Goal: Task Accomplishment & Management: Manage account settings

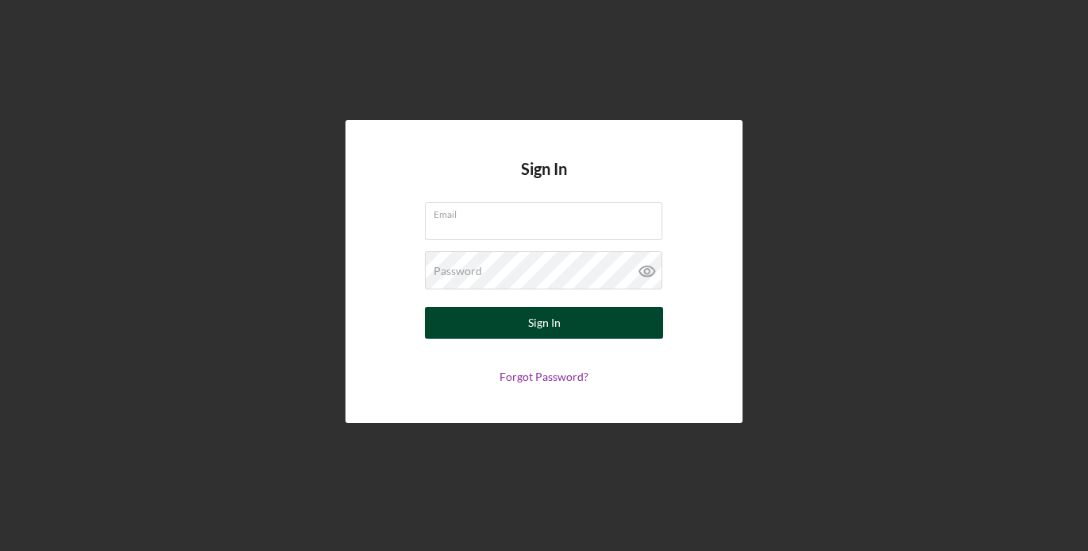
type input "[PERSON_NAME][EMAIL_ADDRESS][DOMAIN_NAME]"
click at [591, 317] on button "Sign In" at bounding box center [544, 323] width 238 height 32
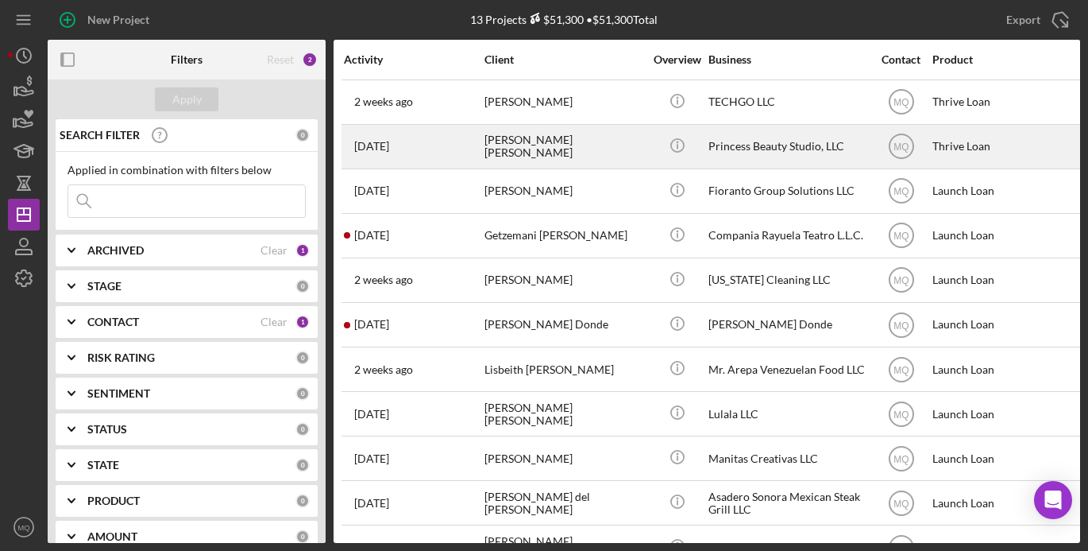
click at [586, 140] on div "[PERSON_NAME] [PERSON_NAME]" at bounding box center [564, 147] width 159 height 42
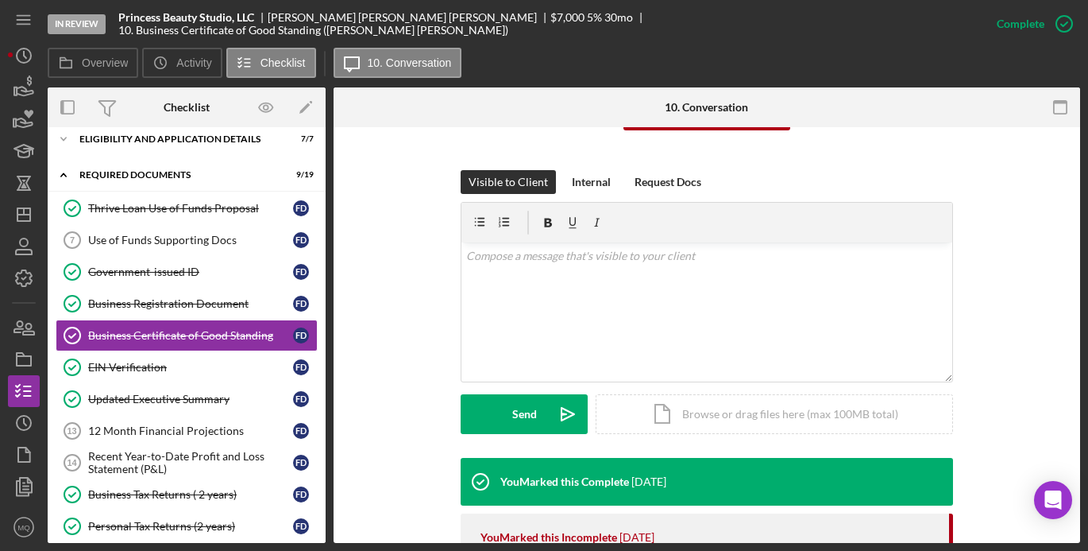
scroll to position [219, 0]
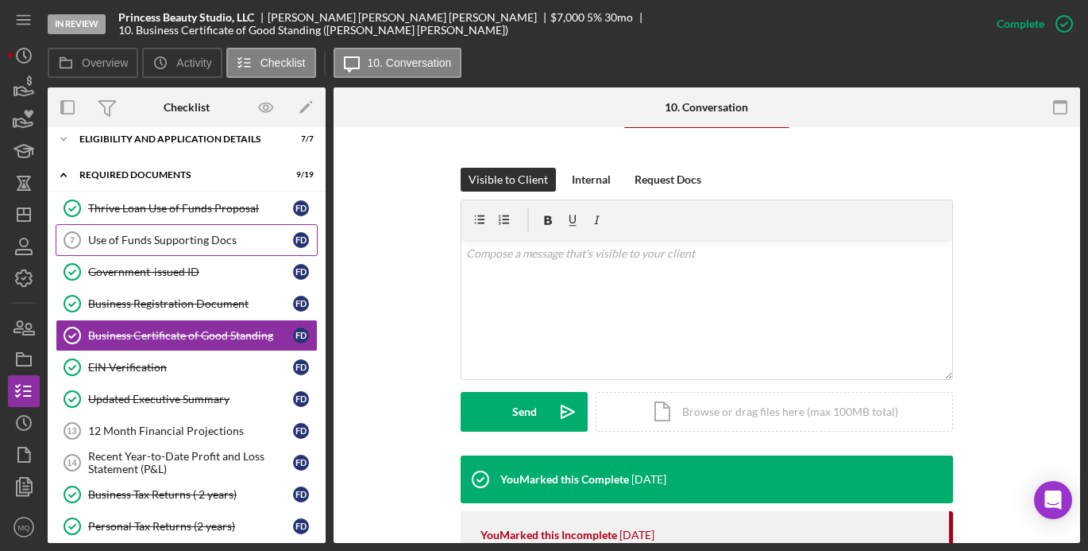
click at [173, 238] on div "Use of Funds Supporting Docs" at bounding box center [190, 240] width 205 height 13
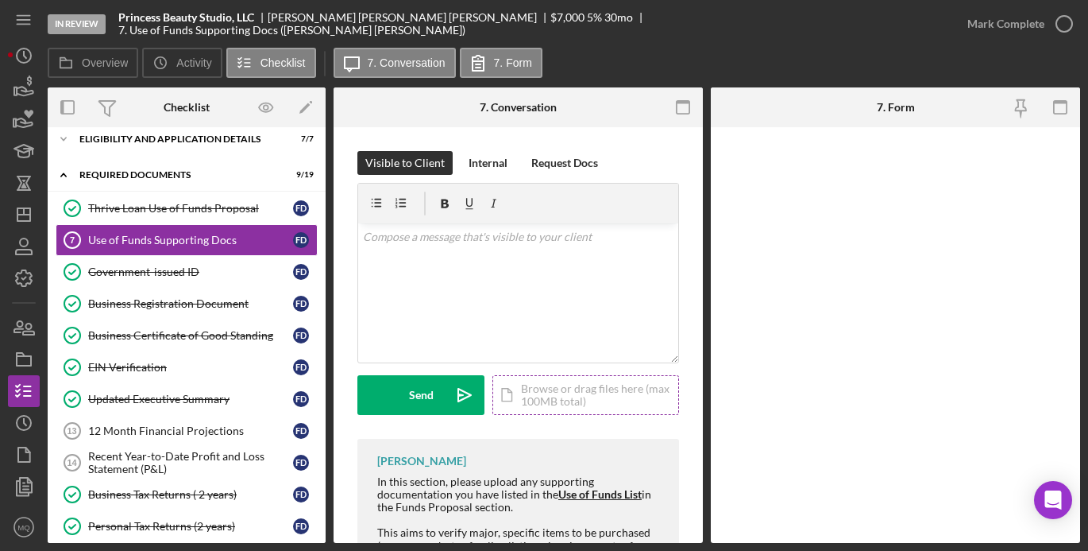
click at [558, 393] on div "Icon/Document Browse or drag files here (max 100MB total) Tap to choose files o…" at bounding box center [586, 395] width 187 height 40
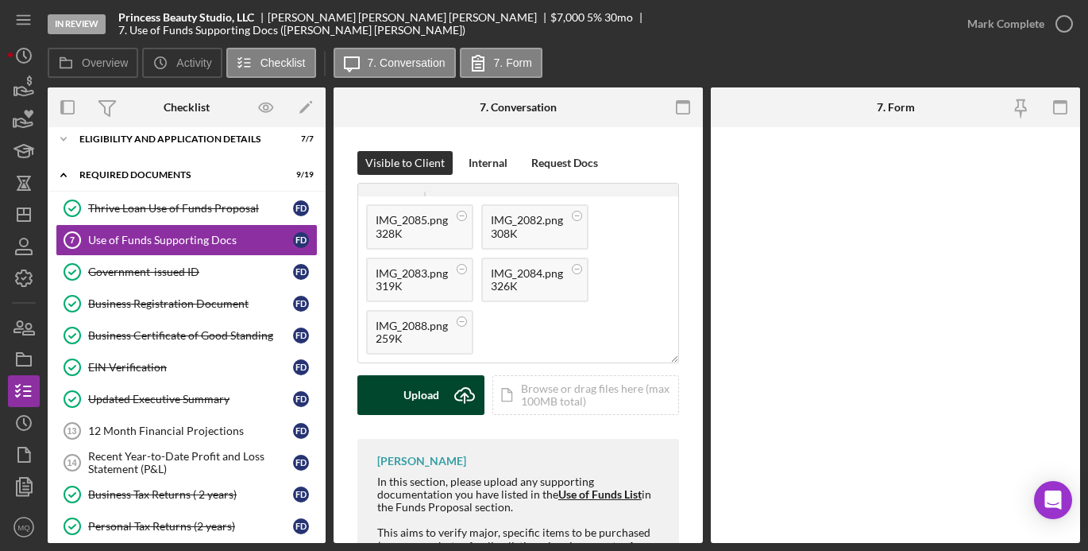
click at [427, 389] on div "Upload" at bounding box center [422, 395] width 36 height 40
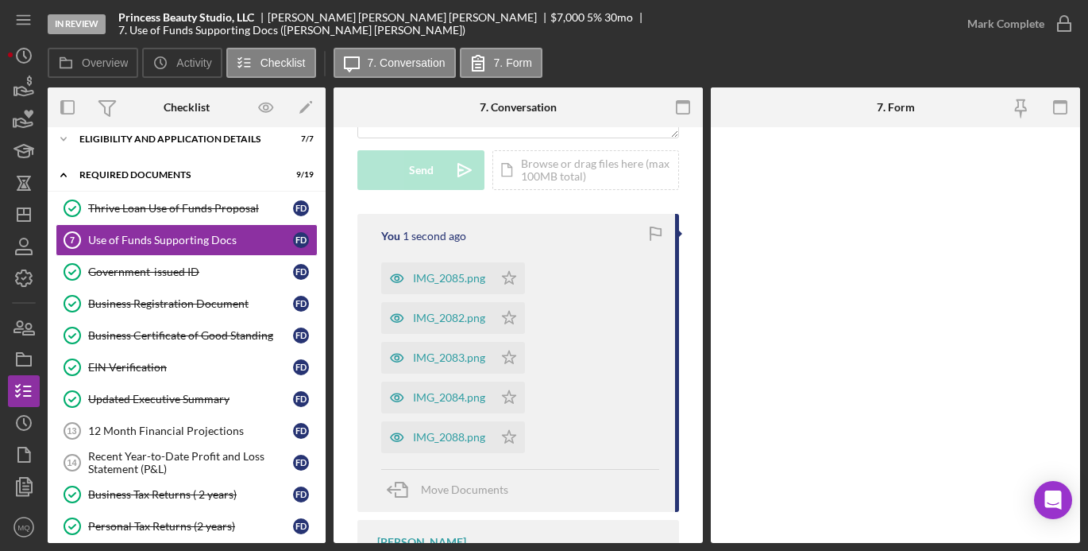
scroll to position [229, 0]
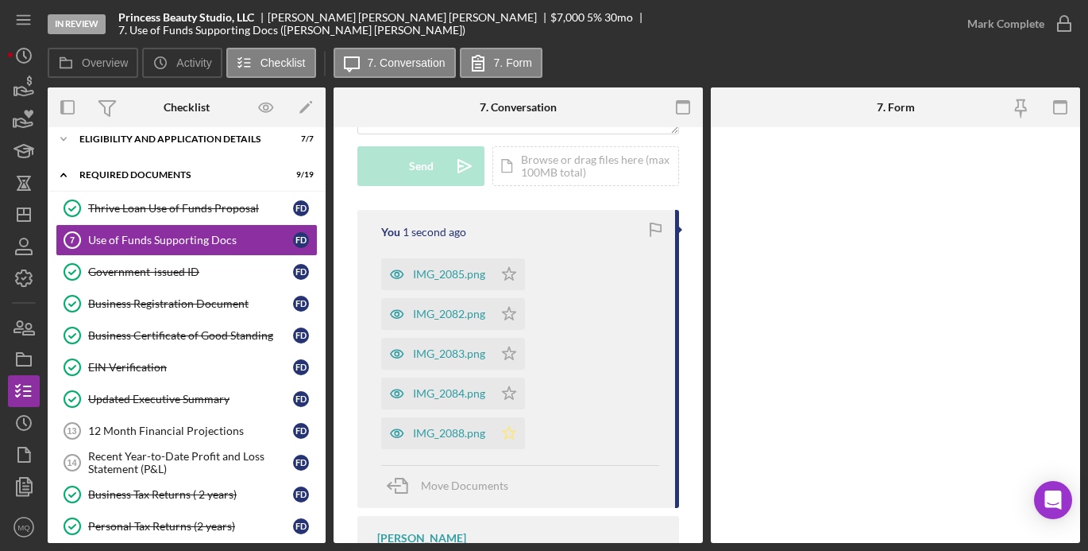
click at [510, 428] on polygon "button" at bounding box center [510, 432] width 14 height 13
click at [512, 395] on polygon "button" at bounding box center [510, 392] width 14 height 13
click at [512, 357] on polygon "button" at bounding box center [510, 352] width 14 height 13
click at [516, 313] on icon "Icon/Star" at bounding box center [509, 314] width 32 height 32
click at [509, 267] on polygon "button" at bounding box center [510, 273] width 14 height 13
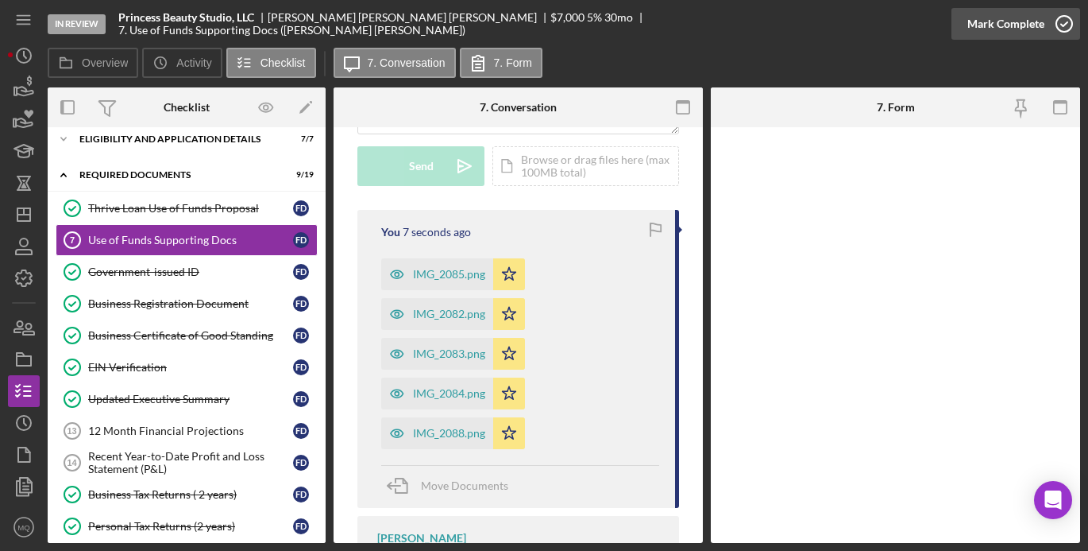
click at [1075, 21] on icon "button" at bounding box center [1065, 24] width 40 height 40
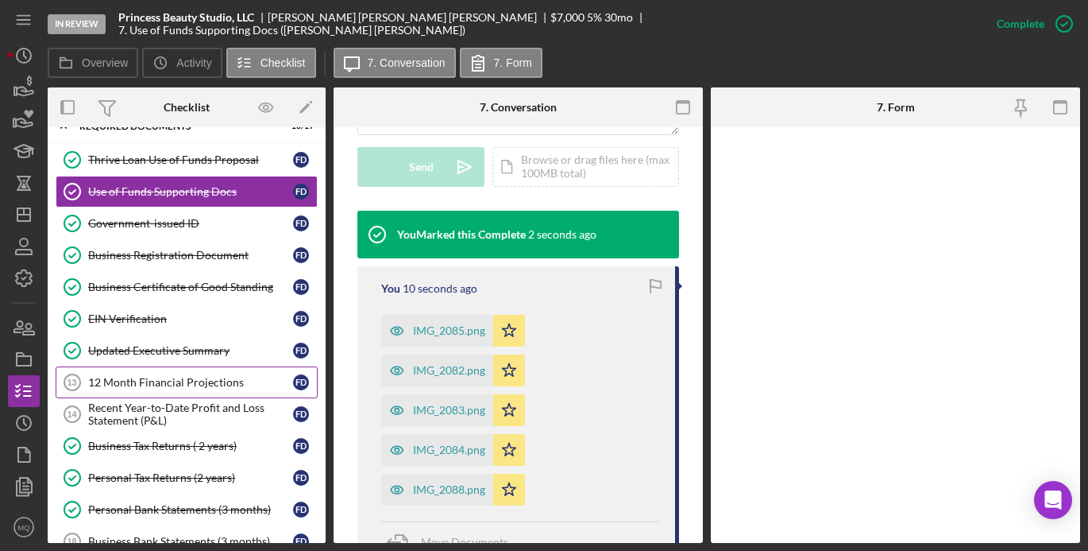
scroll to position [79, 0]
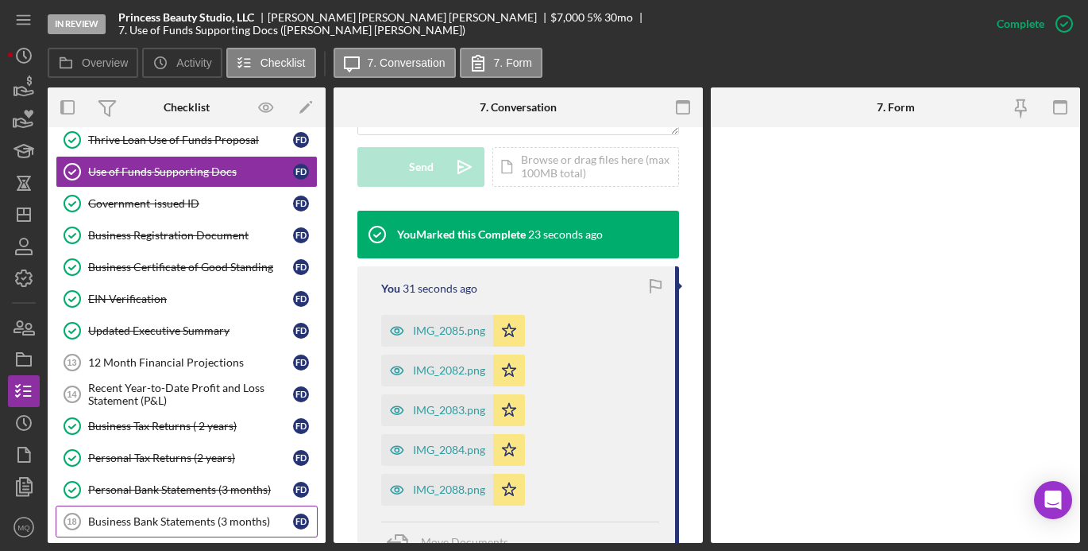
click at [197, 520] on div "Business Bank Statements (3 months)" at bounding box center [190, 521] width 205 height 13
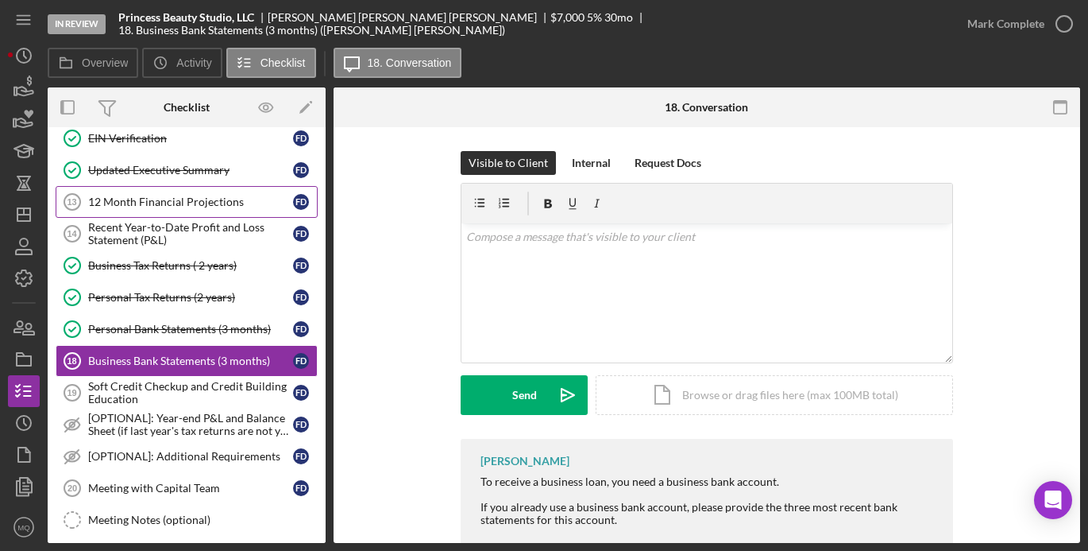
scroll to position [251, 0]
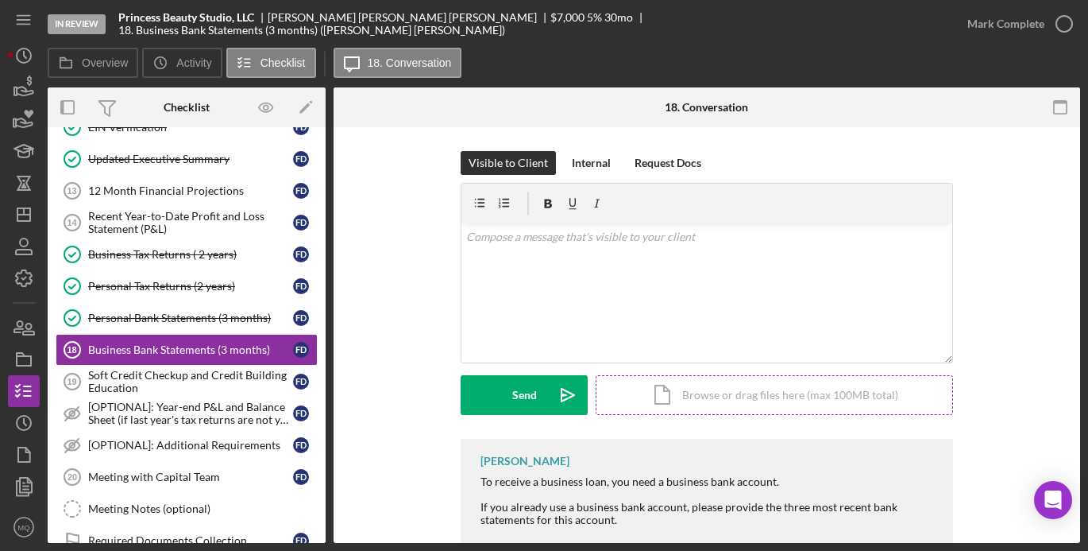
click at [847, 391] on div "Icon/Document Browse or drag files here (max 100MB total) Tap to choose files o…" at bounding box center [774, 395] width 357 height 40
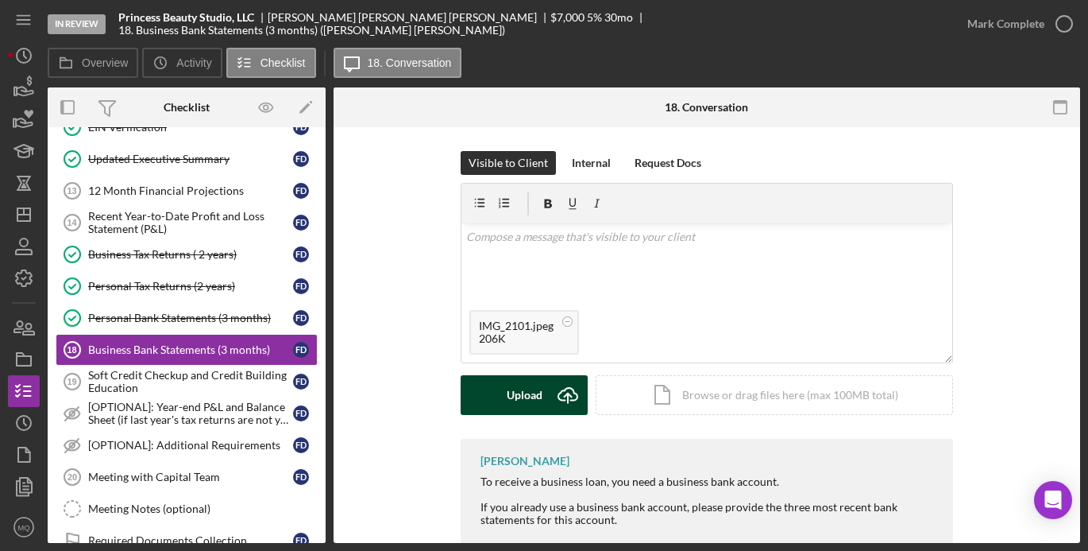
click at [536, 388] on div "Upload" at bounding box center [525, 395] width 36 height 40
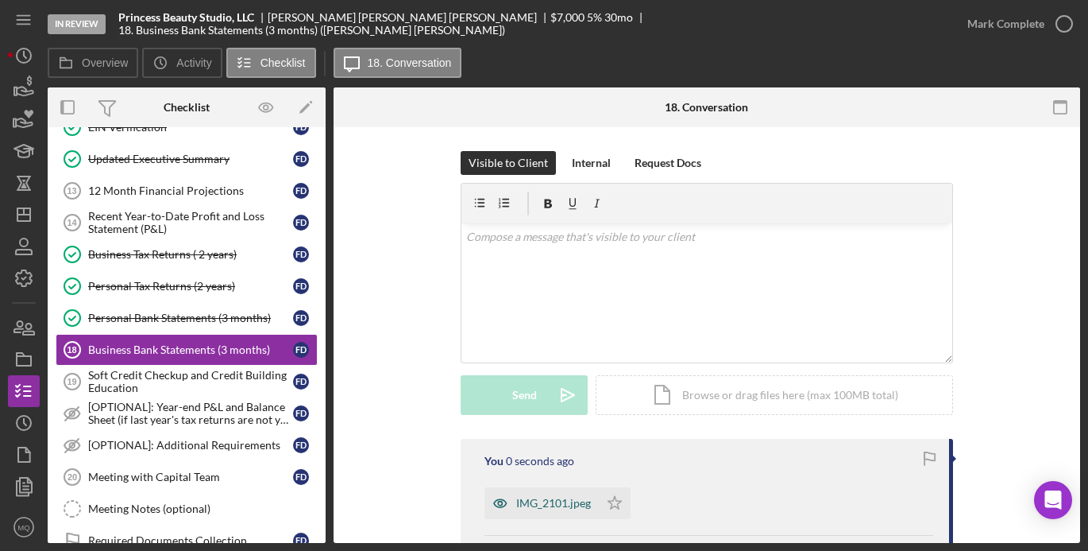
click at [557, 507] on div "IMG_2101.jpeg" at bounding box center [553, 503] width 75 height 13
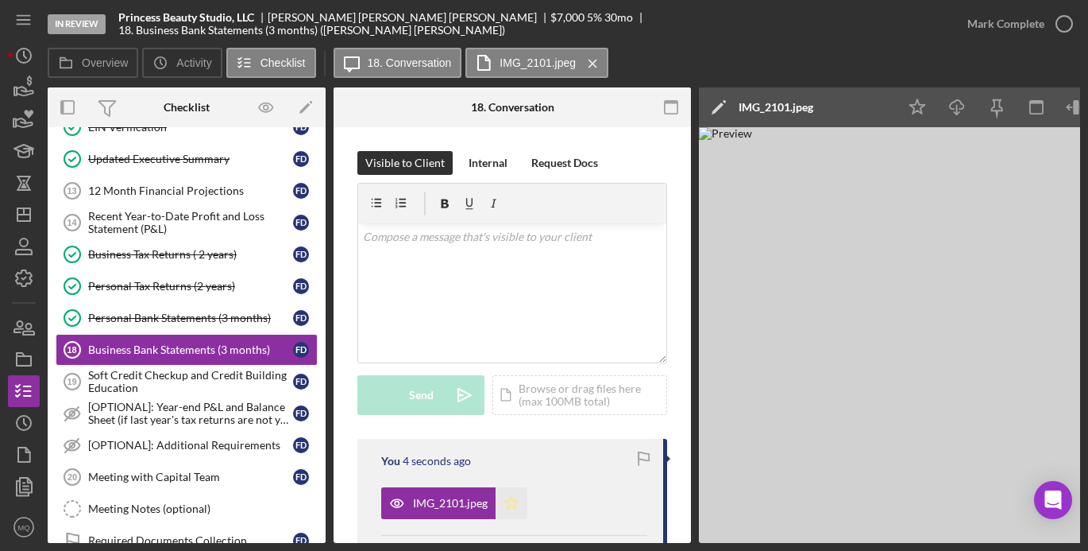
click at [517, 491] on icon "Icon/Star" at bounding box center [512, 503] width 32 height 32
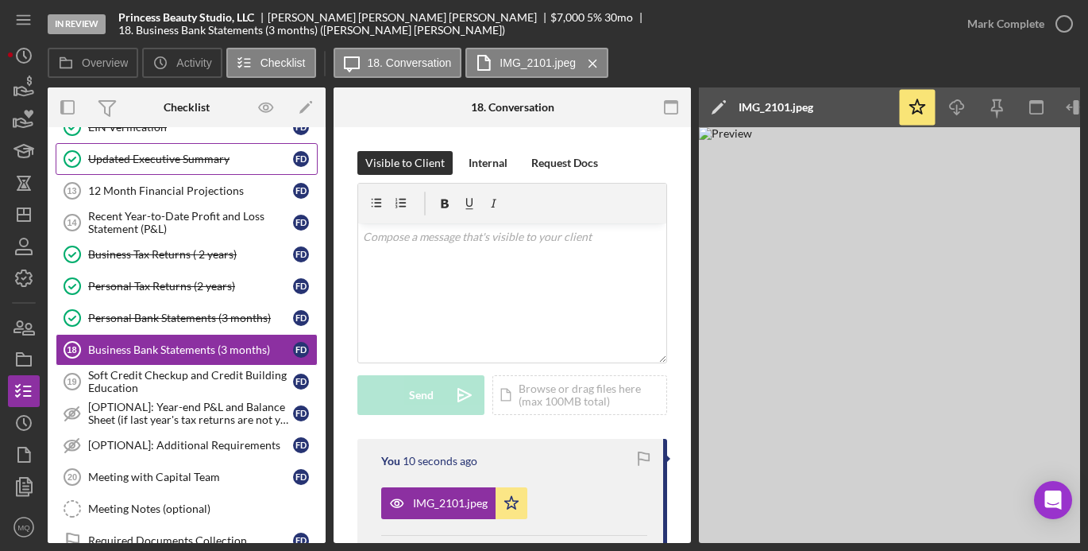
click at [210, 170] on link "Updated Executive Summary Updated Executive Summary F D" at bounding box center [187, 159] width 262 height 32
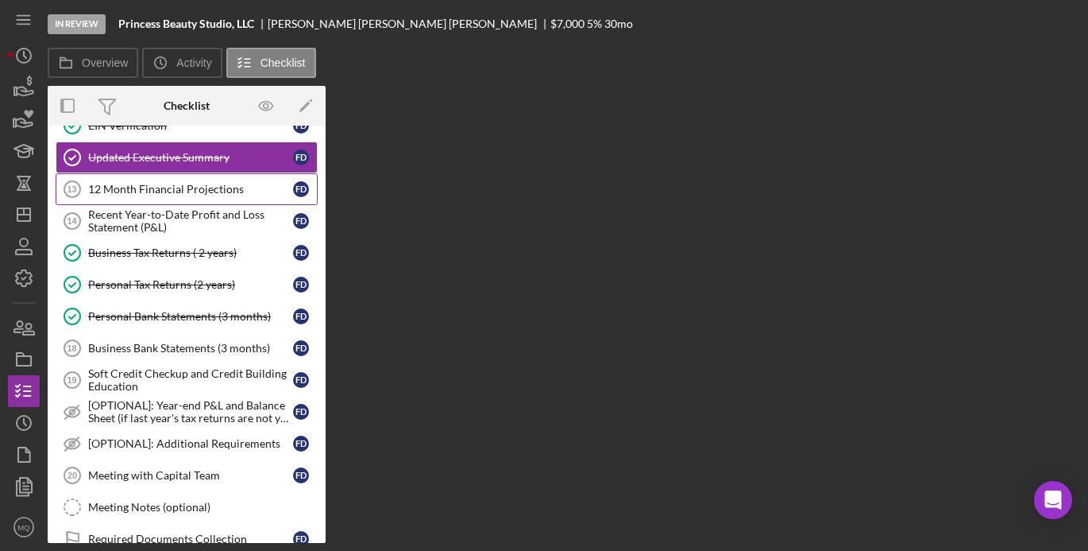
click at [212, 193] on div "12 Month Financial Projections" at bounding box center [190, 189] width 205 height 13
